Goal: Task Accomplishment & Management: Manage account settings

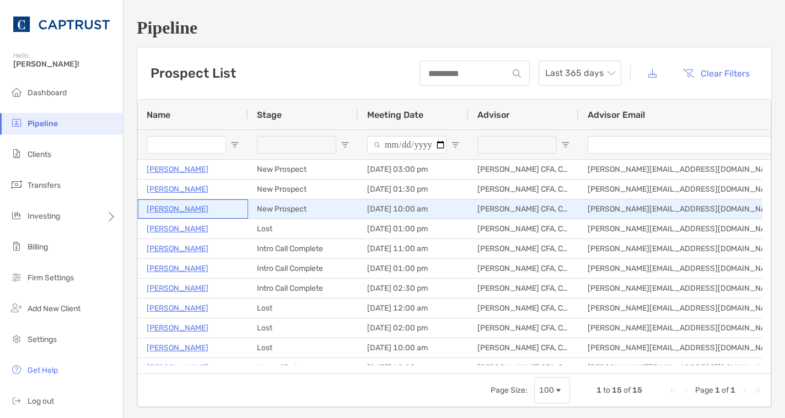
click at [190, 205] on p "Royce Samuel" at bounding box center [178, 209] width 62 height 14
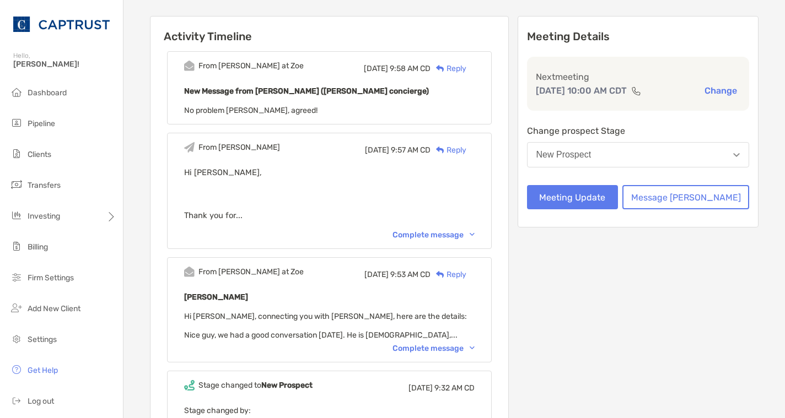
scroll to position [110, 0]
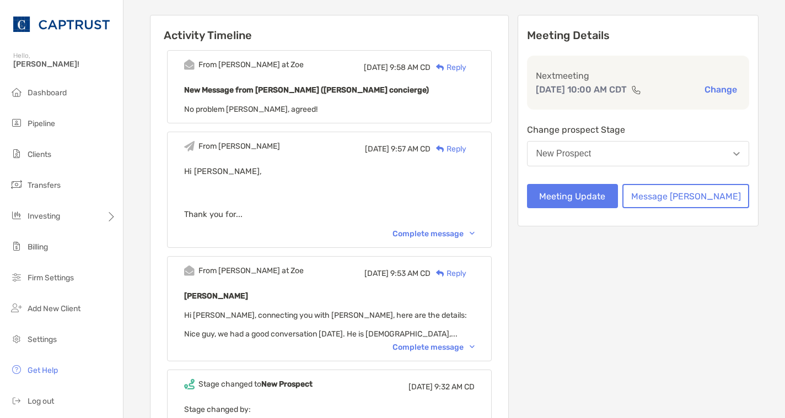
click at [449, 346] on div "Complete message" at bounding box center [433, 347] width 82 height 9
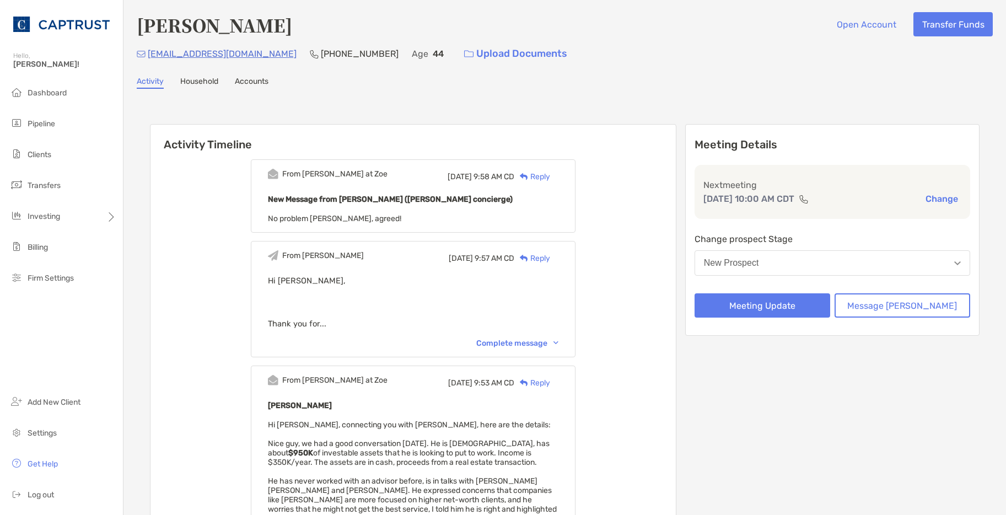
scroll to position [0, 0]
drag, startPoint x: 20, startPoint y: 324, endPoint x: 1, endPoint y: 299, distance: 31.3
click at [20, 318] on div "Dashboard Pipeline Clients Transfers Investing Billing Firm Settings Add New Cl…" at bounding box center [61, 298] width 123 height 433
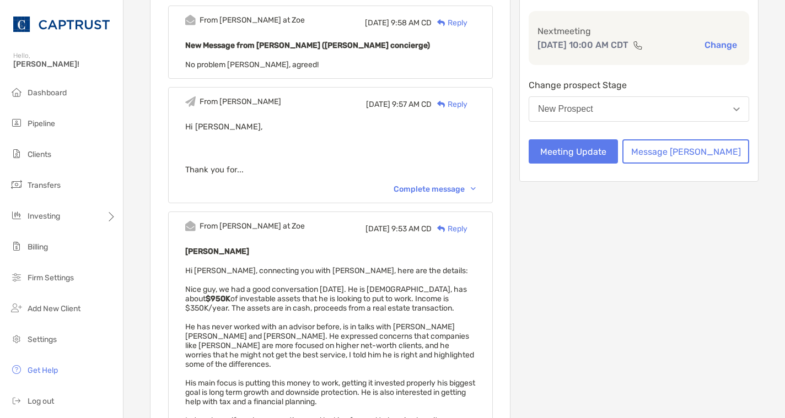
scroll to position [165, 0]
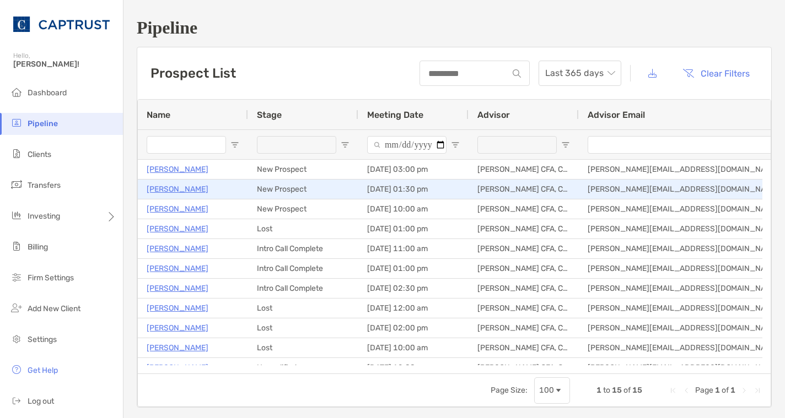
click at [182, 192] on p "Scott Travis" at bounding box center [178, 189] width 62 height 14
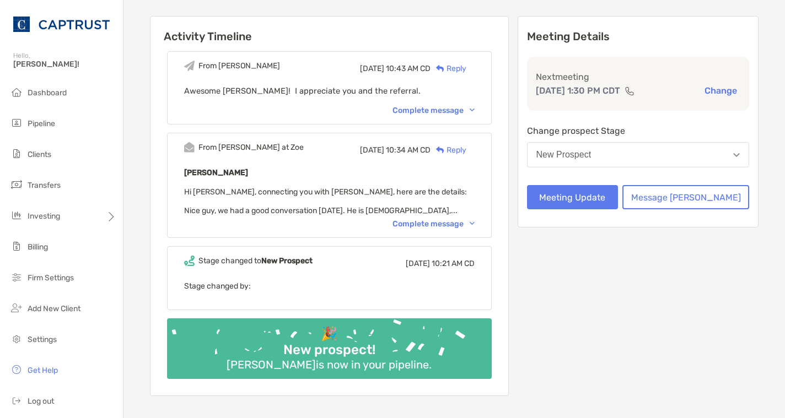
scroll to position [110, 0]
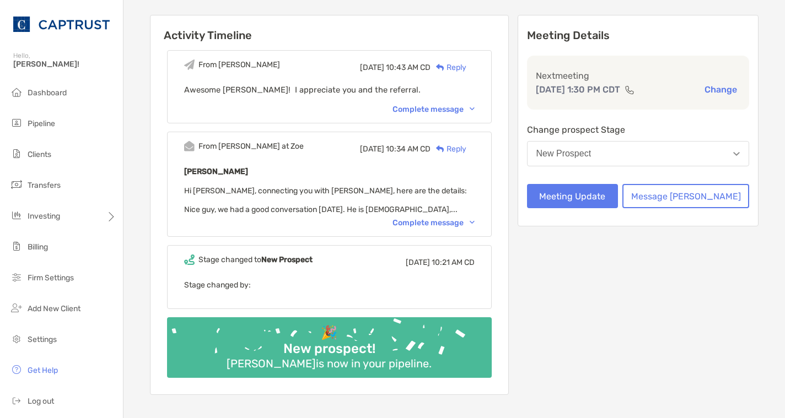
click at [458, 226] on div "Complete message" at bounding box center [433, 222] width 82 height 9
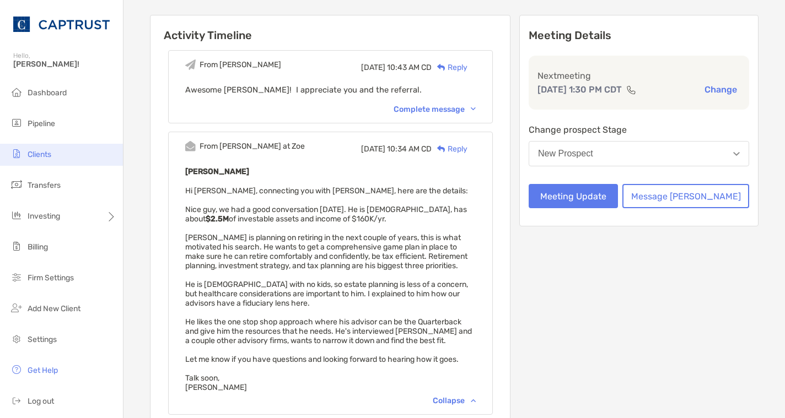
click at [54, 155] on li "Clients" at bounding box center [61, 155] width 123 height 22
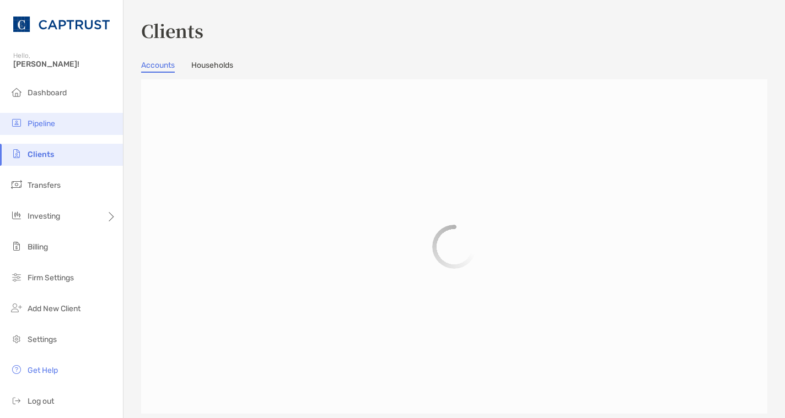
click at [63, 126] on li "Pipeline" at bounding box center [61, 124] width 123 height 22
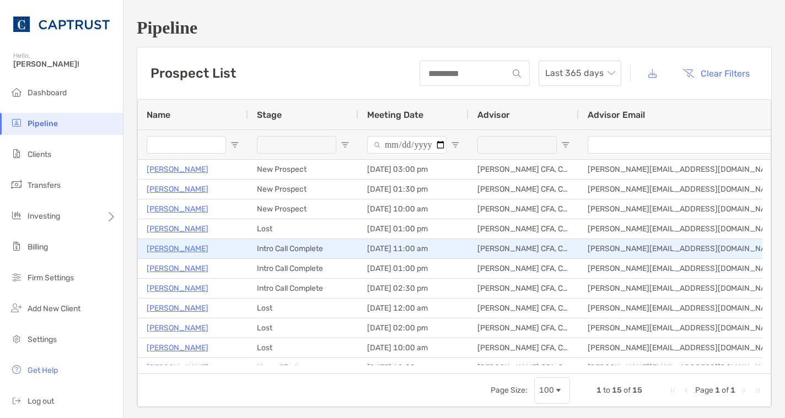
click at [176, 250] on p "[PERSON_NAME]" at bounding box center [178, 249] width 62 height 14
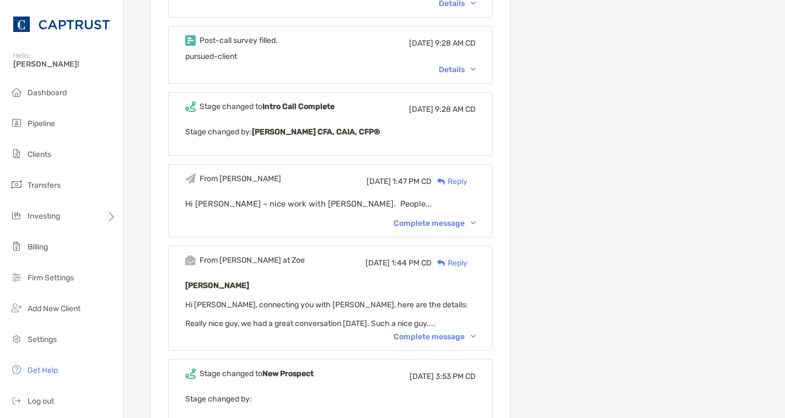
scroll to position [827, 0]
click at [453, 332] on div "Complete message" at bounding box center [435, 336] width 82 height 9
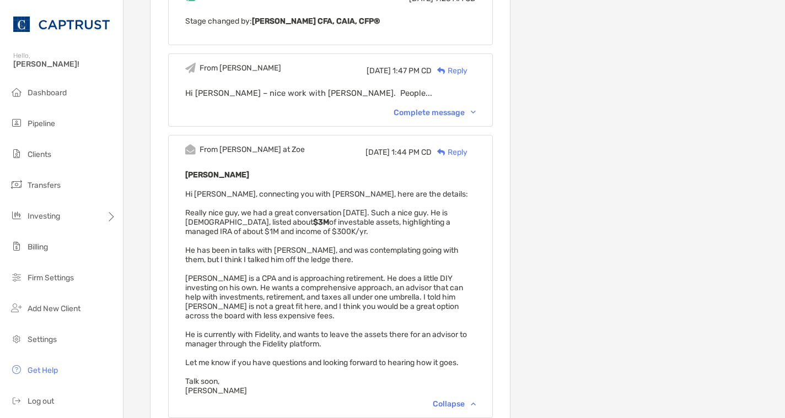
scroll to position [992, 0]
